Goal: Task Accomplishment & Management: Complete application form

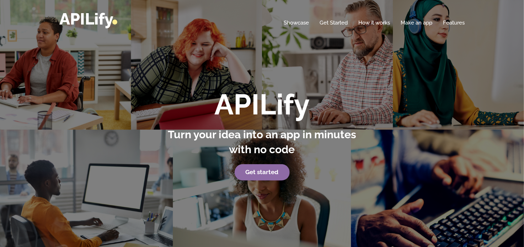
click at [258, 169] on link "Get started" at bounding box center [262, 172] width 55 height 16
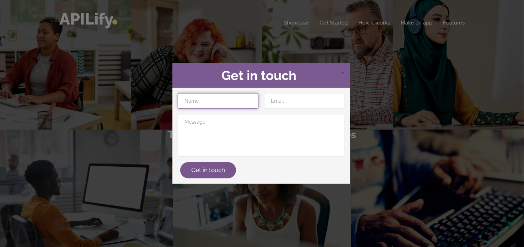
click at [209, 107] on input "text" at bounding box center [218, 101] width 81 height 16
type input "LUCAS"
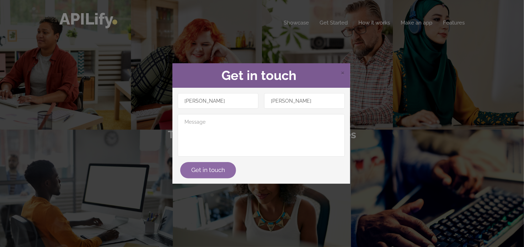
click at [216, 164] on button "Get in touch" at bounding box center [208, 170] width 56 height 16
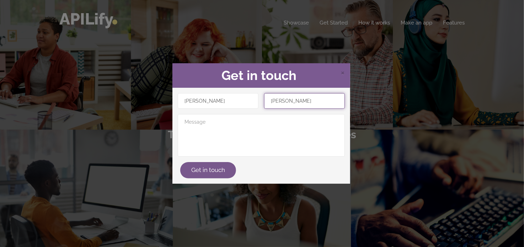
click at [317, 99] on input "LUCAS" at bounding box center [304, 101] width 81 height 16
type input "lucasgz156@gmail.com"
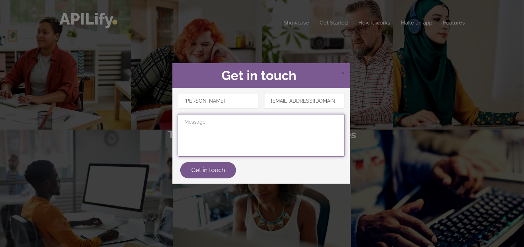
drag, startPoint x: 274, startPoint y: 132, endPoint x: 252, endPoint y: 138, distance: 22.3
click at [273, 132] on textarea at bounding box center [261, 135] width 167 height 43
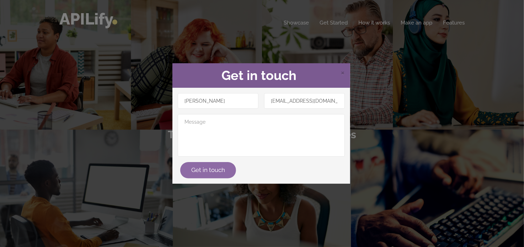
click at [213, 163] on div "LUCAS lucasgz156@gmail.com Get in touch" at bounding box center [261, 135] width 173 height 85
click at [212, 165] on button "Get in touch" at bounding box center [208, 170] width 56 height 16
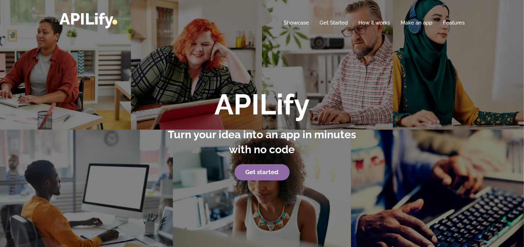
click at [249, 168] on link "Get started" at bounding box center [262, 172] width 55 height 16
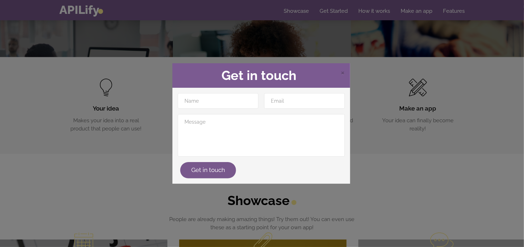
scroll to position [194, 0]
